Goal: Navigation & Orientation: Find specific page/section

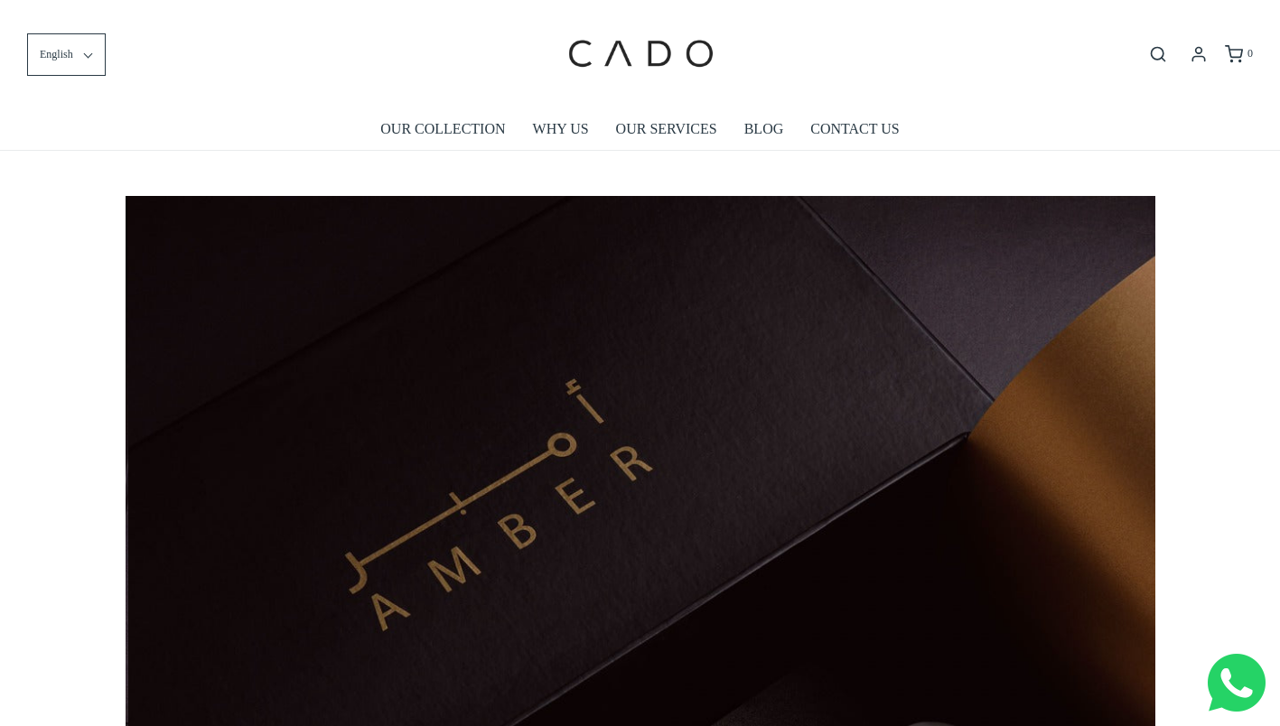
scroll to position [0, 1029]
click at [453, 143] on link "OUR COLLECTION" at bounding box center [442, 129] width 125 height 42
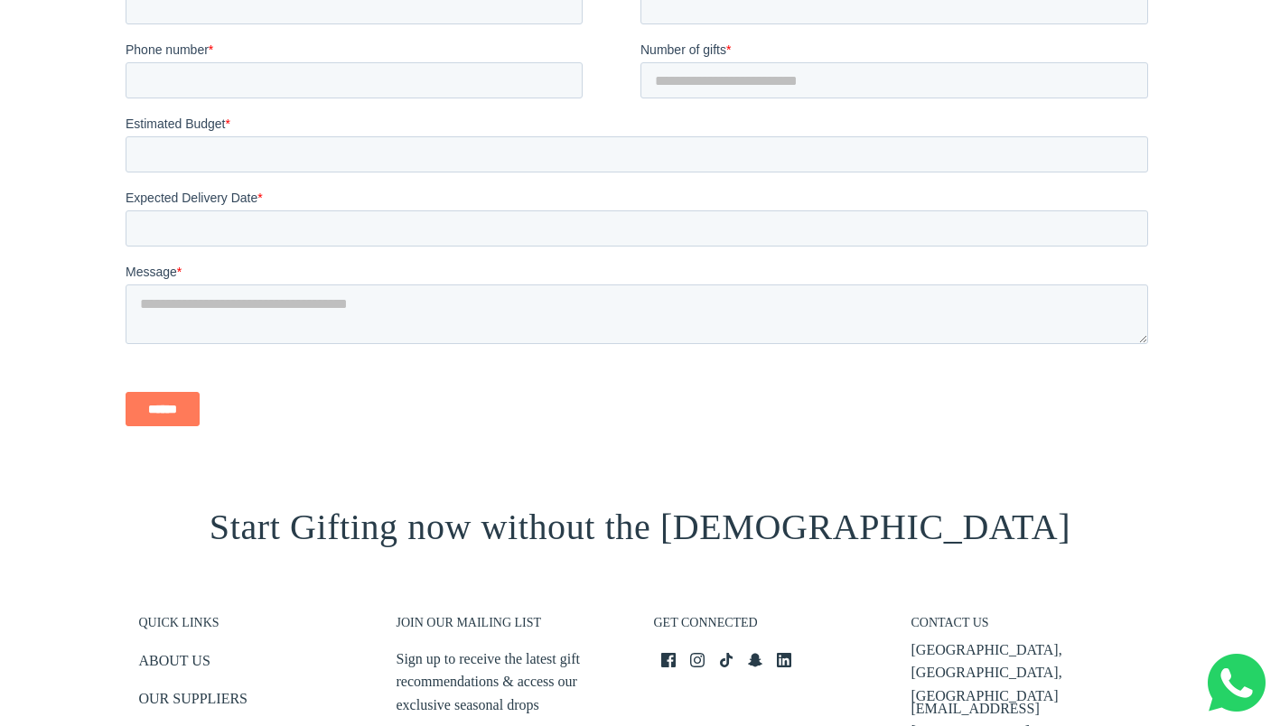
scroll to position [2262, 0]
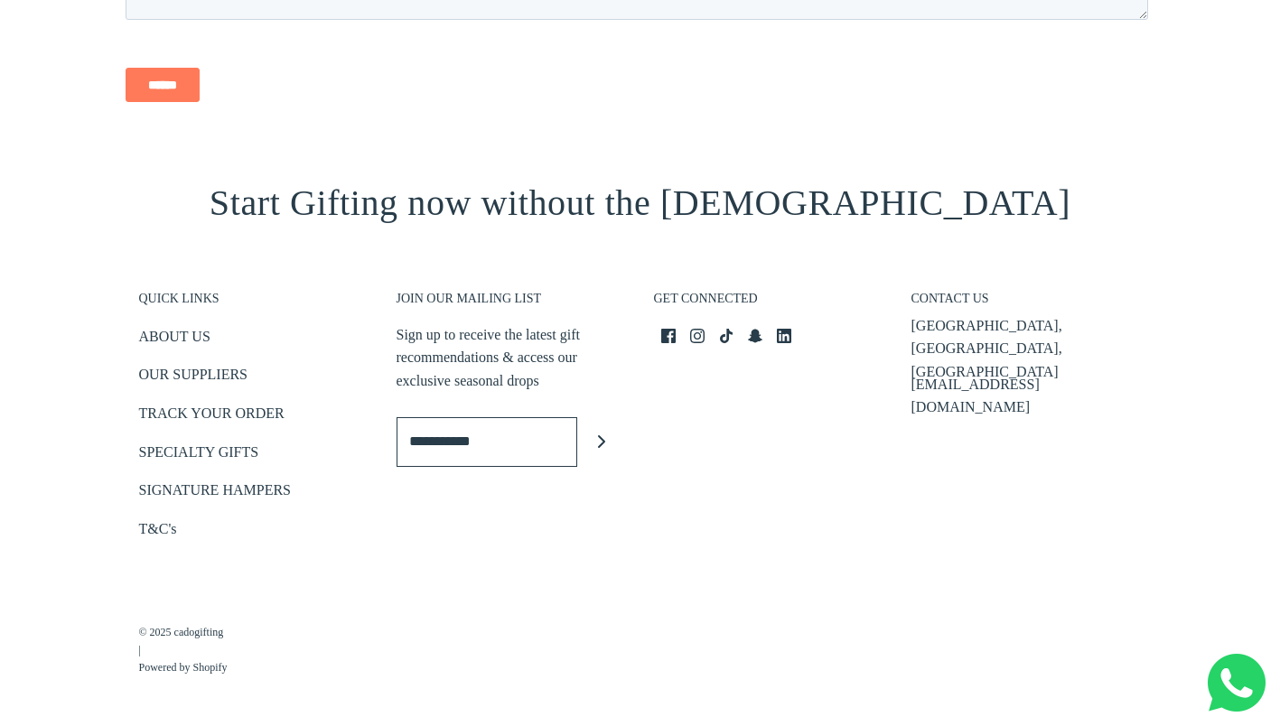
click at [190, 332] on link "ABOUT US" at bounding box center [174, 340] width 71 height 30
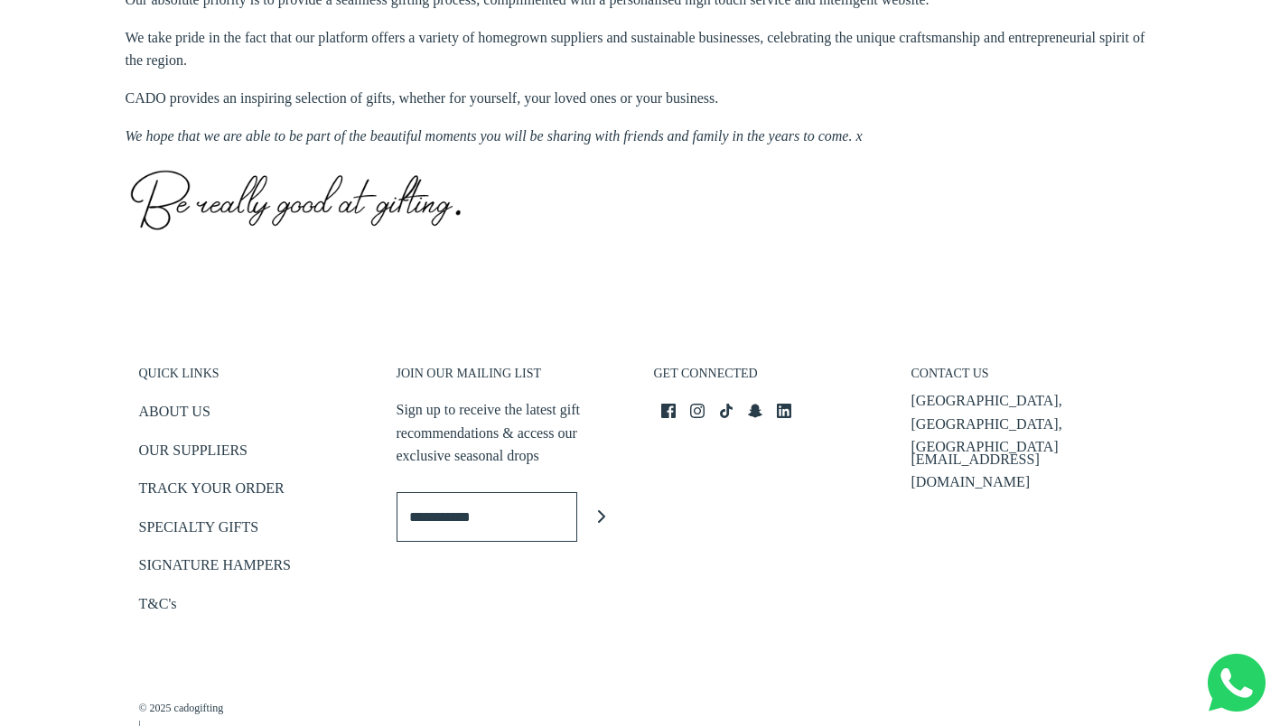
scroll to position [950, 0]
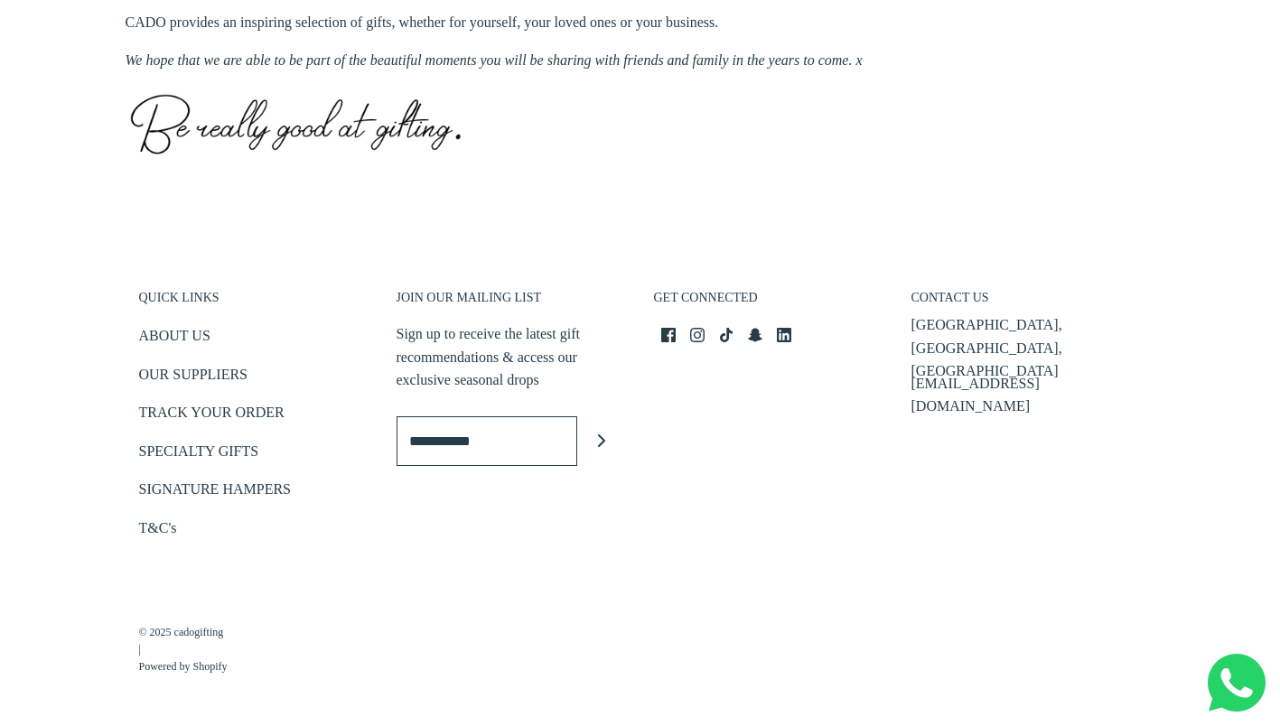
click at [187, 369] on link "OUR SUPPLIERS" at bounding box center [193, 378] width 108 height 30
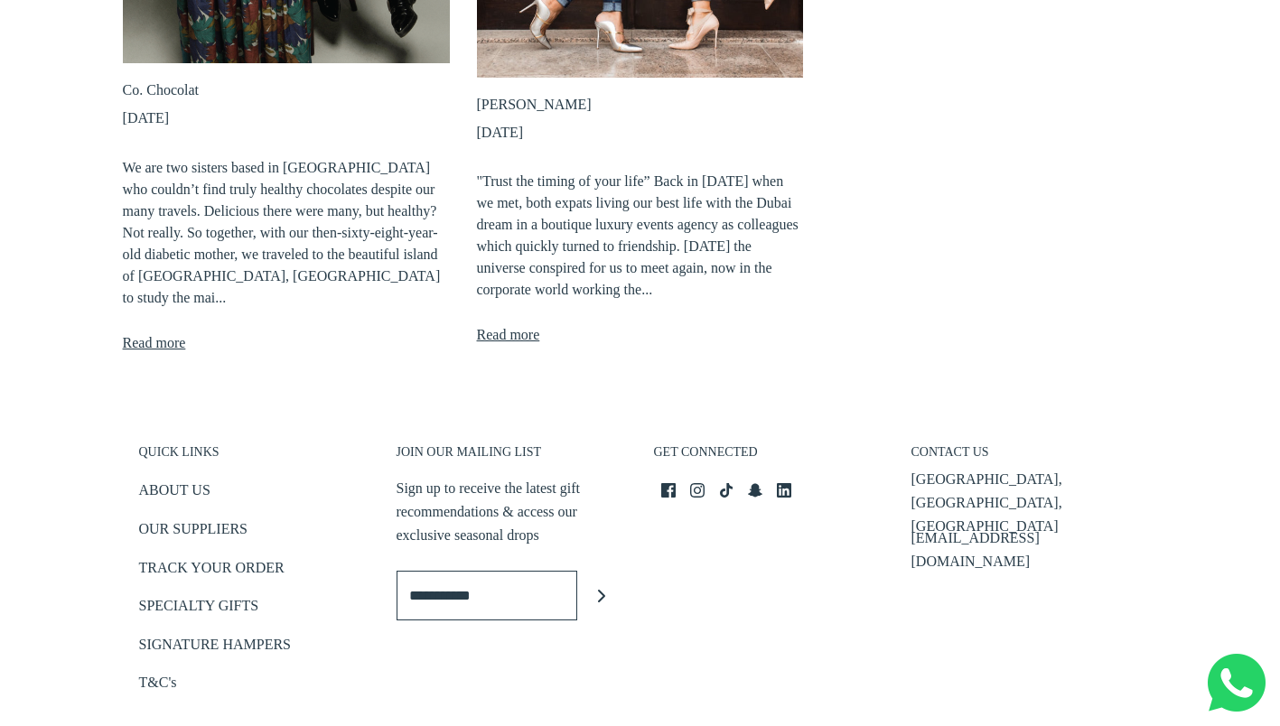
scroll to position [657, 0]
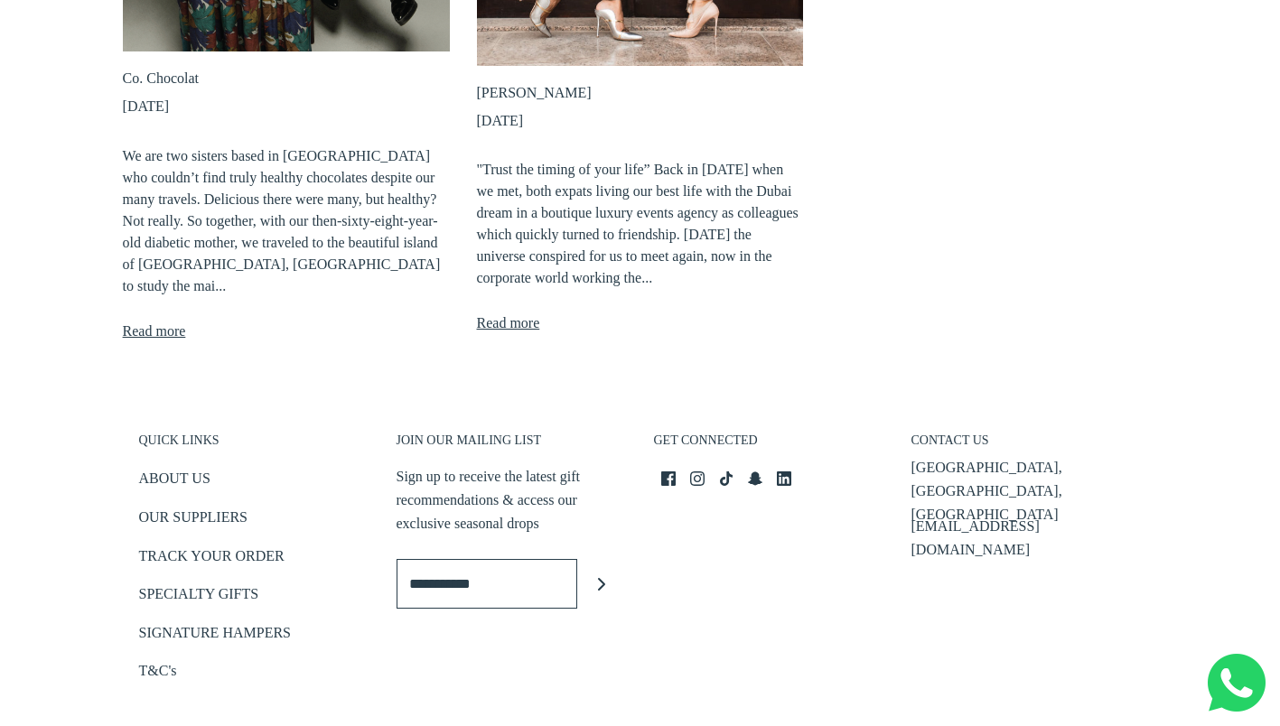
click at [228, 587] on link "SPECIALTY GIFTS" at bounding box center [199, 597] width 120 height 30
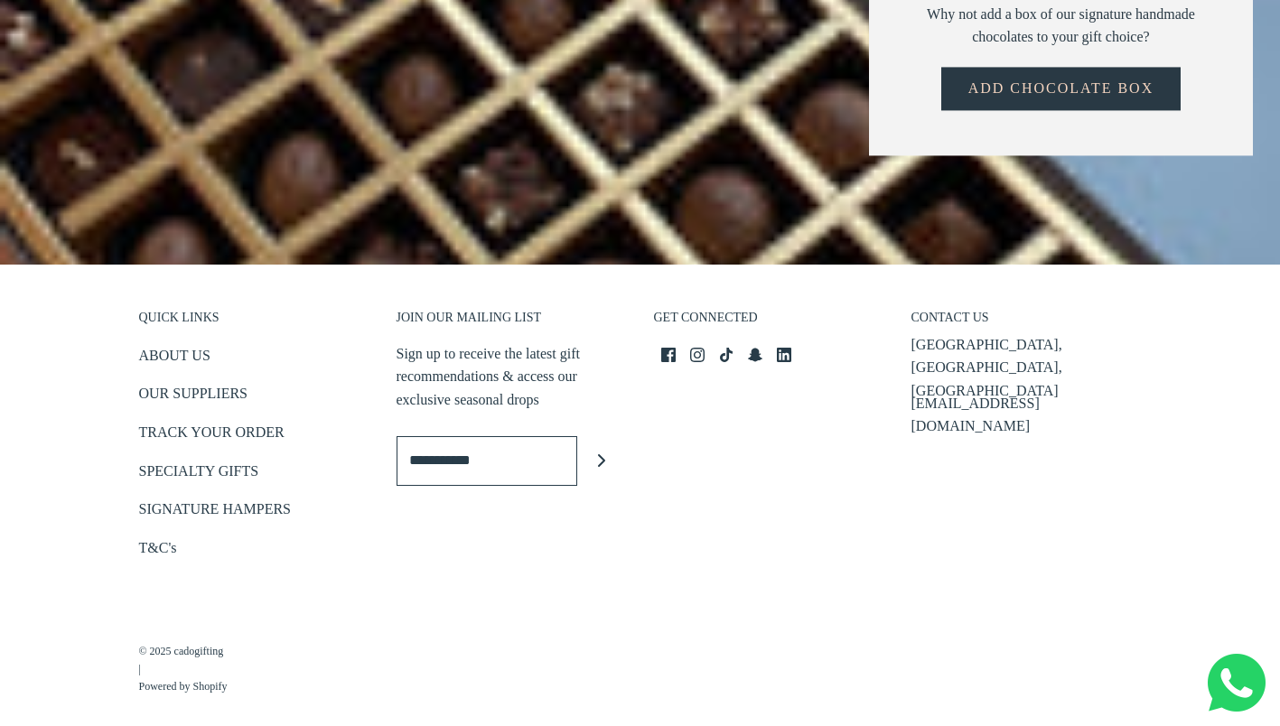
scroll to position [2381, 0]
